Goal: Register for event/course

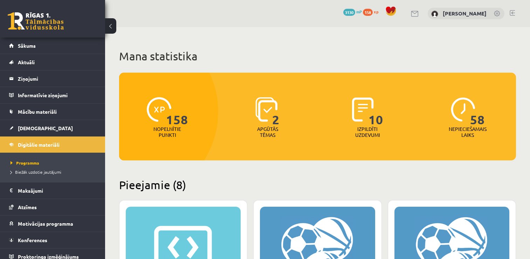
scroll to position [870, 0]
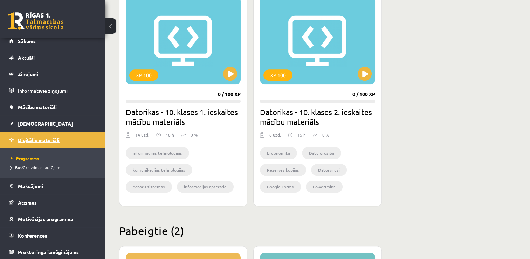
scroll to position [645, 0]
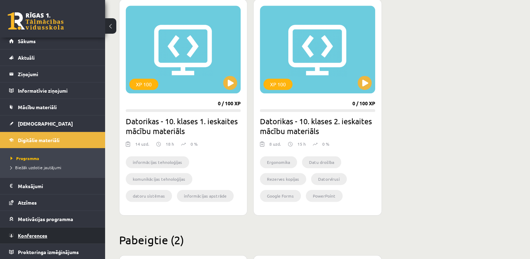
click at [45, 236] on span "Konferences" at bounding box center [32, 235] width 29 height 6
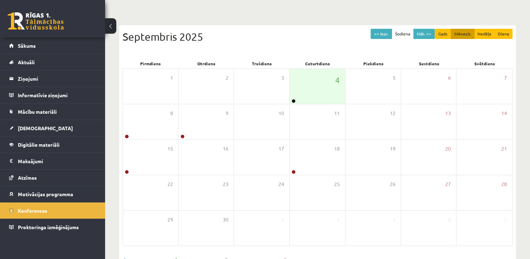
scroll to position [53, 0]
click at [311, 77] on div "4" at bounding box center [317, 85] width 55 height 35
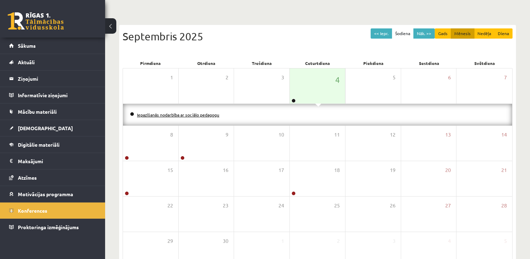
click at [195, 113] on link "Iepazīšanās nodarbība ar sociālo pedagogu" at bounding box center [178, 115] width 82 height 6
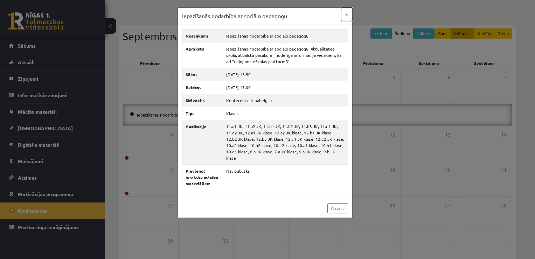
click at [347, 16] on button "×" at bounding box center [346, 14] width 11 height 13
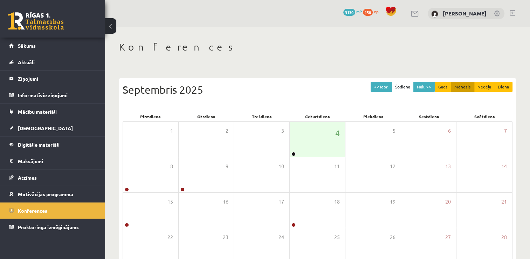
scroll to position [34, 0]
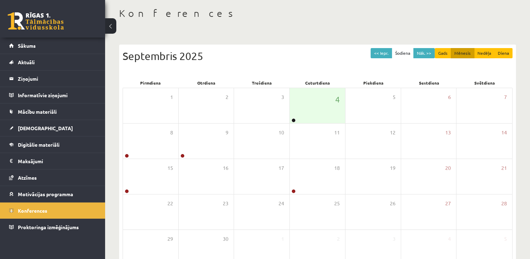
click at [50, 23] on link at bounding box center [36, 21] width 56 height 18
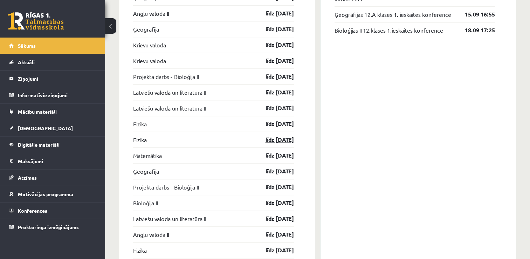
scroll to position [645, 0]
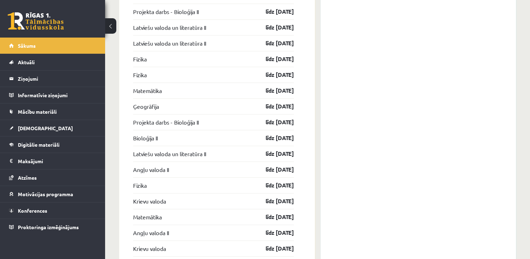
click at [303, 95] on div "[DEMOGRAPHIC_DATA] Bioloģija II līdz [DATE] Bioloģija II līdz [DATE] Ģeogrāfija…" at bounding box center [217, 174] width 196 height 600
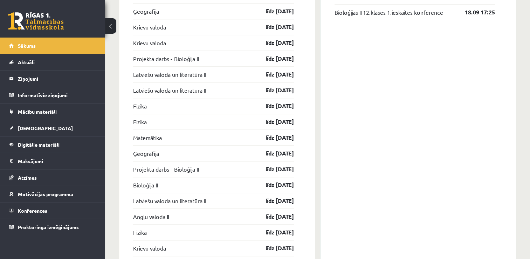
scroll to position [659, 0]
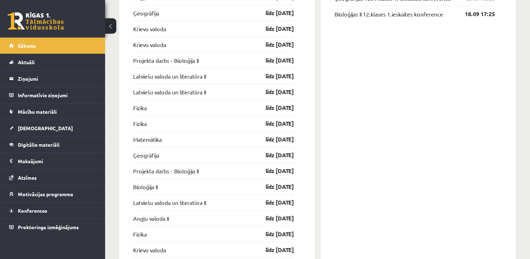
click at [303, 95] on div "[DEMOGRAPHIC_DATA] Bioloģija II līdz [DATE] Bioloģija II līdz [DATE] Ģeogrāfija…" at bounding box center [217, 223] width 196 height 600
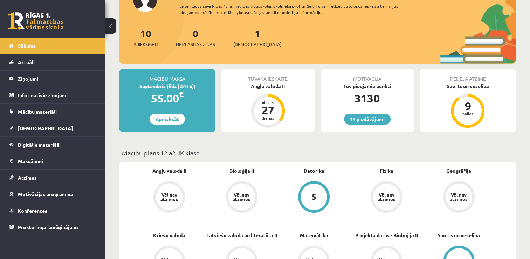
scroll to position [55, 0]
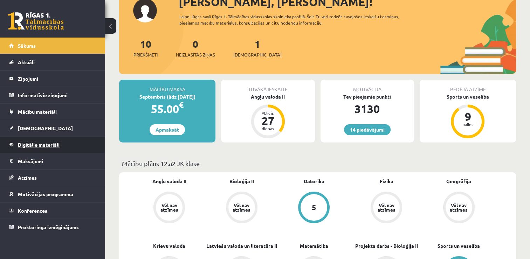
click at [42, 143] on span "Digitālie materiāli" at bounding box center [39, 144] width 42 height 6
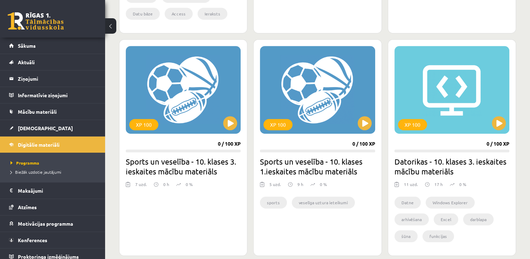
scroll to position [383, 0]
click at [366, 123] on button at bounding box center [365, 123] width 14 height 14
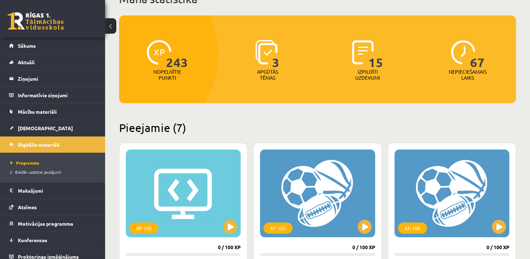
scroll to position [57, 0]
